Goal: Information Seeking & Learning: Learn about a topic

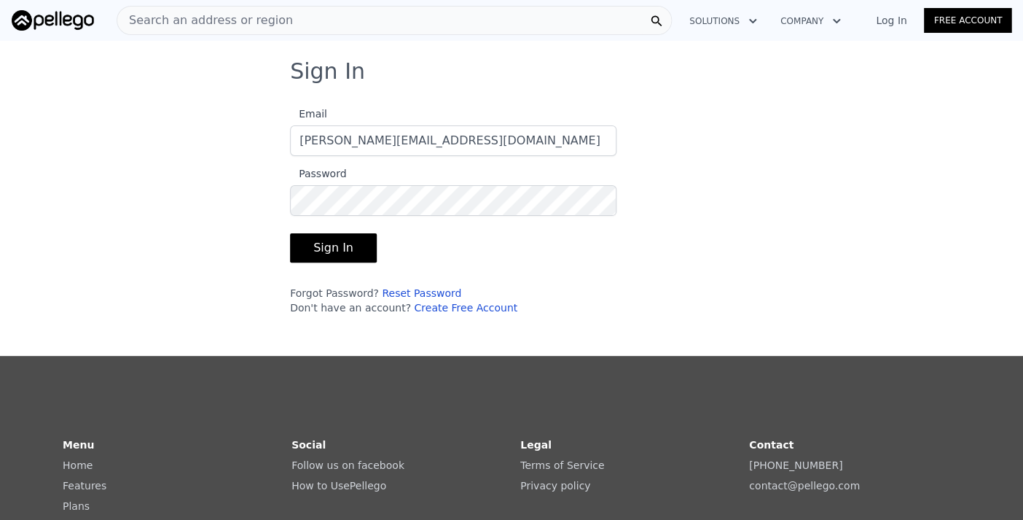
type input "[PERSON_NAME][EMAIL_ADDRESS][DOMAIN_NAME]"
click at [321, 240] on button "Sign In" at bounding box center [333, 247] width 87 height 29
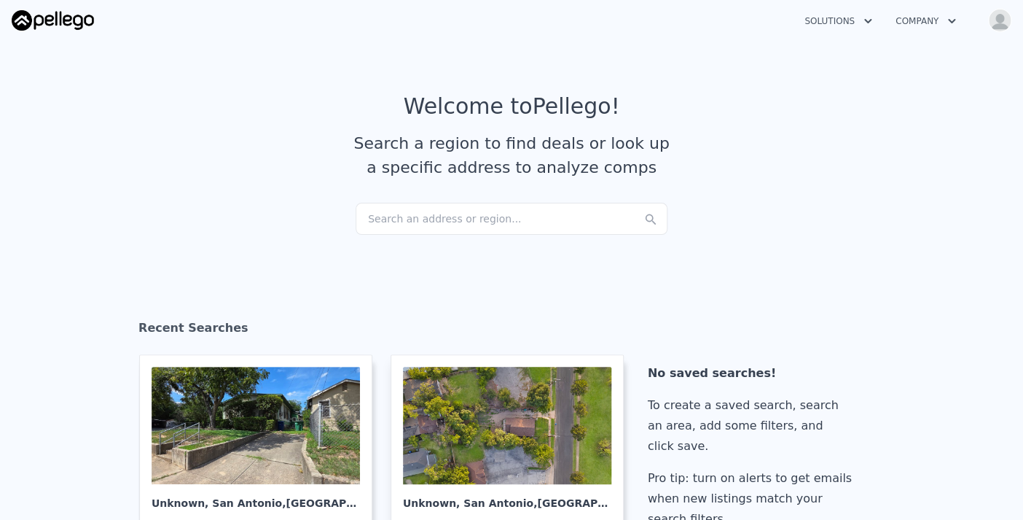
click at [391, 215] on div "Search an address or region..." at bounding box center [512, 219] width 312 height 32
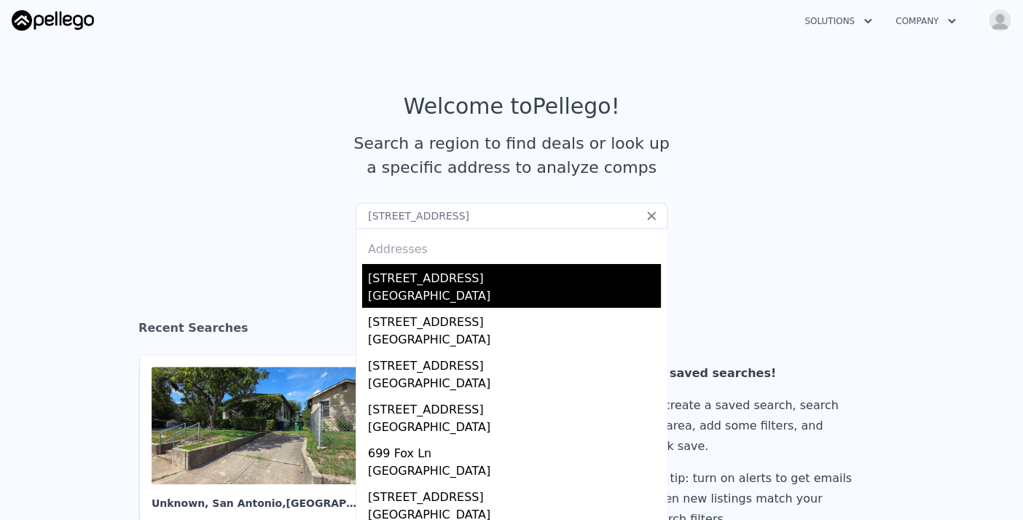
type input "[STREET_ADDRESS]"
click at [418, 284] on div "[STREET_ADDRESS]" at bounding box center [514, 275] width 293 height 23
